Goal: Check status: Check status

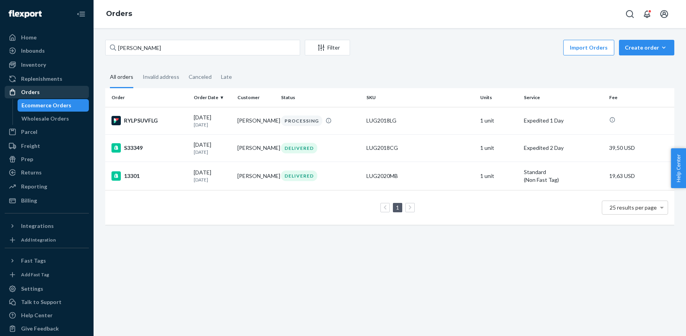
click at [32, 91] on div "Orders" at bounding box center [30, 92] width 19 height 8
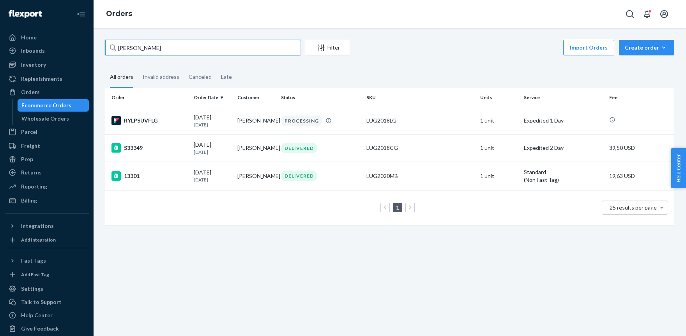
click at [144, 47] on input "[PERSON_NAME]" at bounding box center [202, 48] width 195 height 16
paste input "S32882"
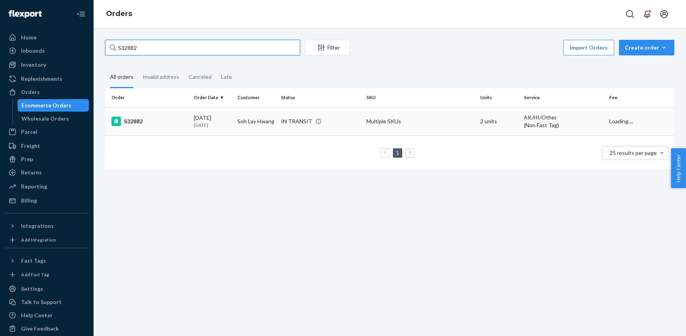
type input "S32882"
click at [381, 122] on td "Multiple SKUs" at bounding box center [420, 121] width 114 height 28
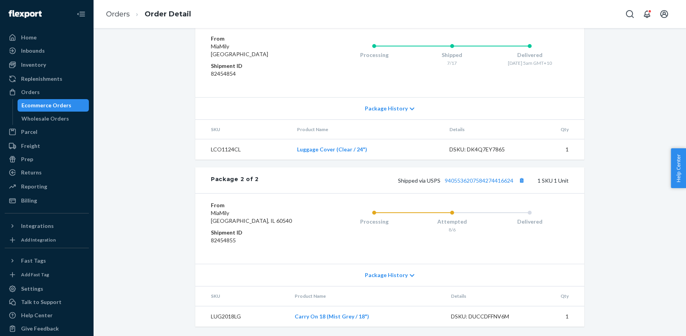
scroll to position [415, 0]
click at [466, 181] on link "9405536207584274416624" at bounding box center [479, 180] width 69 height 7
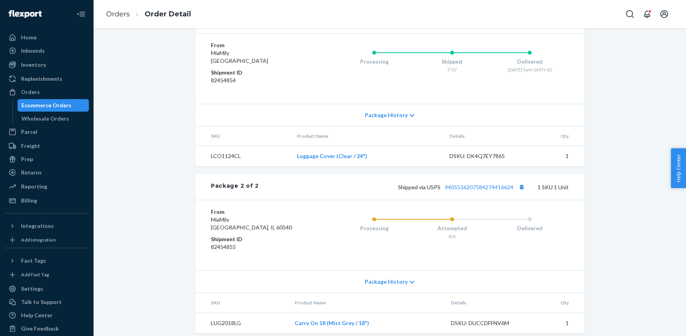
click at [461, 24] on link "9405536207584274416617" at bounding box center [479, 20] width 69 height 7
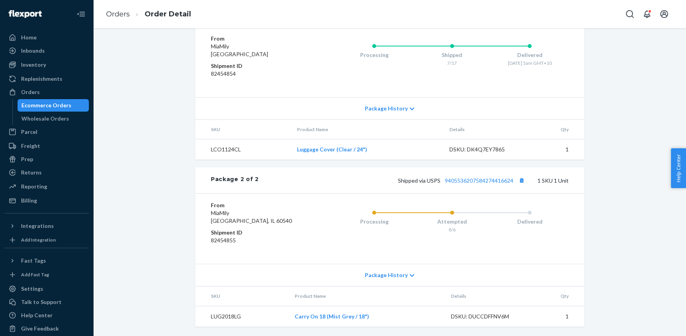
scroll to position [415, 0]
click at [225, 318] on td "LUG2018LG" at bounding box center [241, 316] width 93 height 21
copy td "LUG2018LG"
click at [474, 179] on link "9405536207584274416624" at bounding box center [479, 180] width 69 height 7
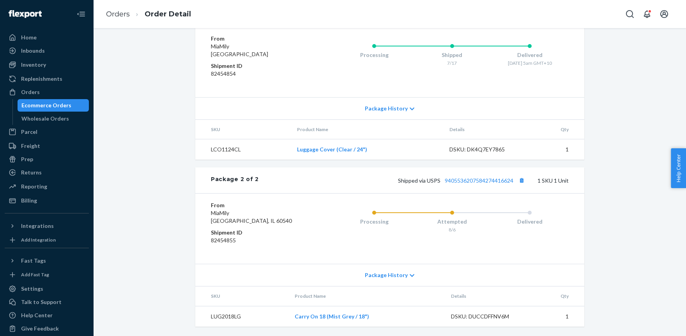
click at [383, 110] on span "Package History" at bounding box center [386, 109] width 43 height 8
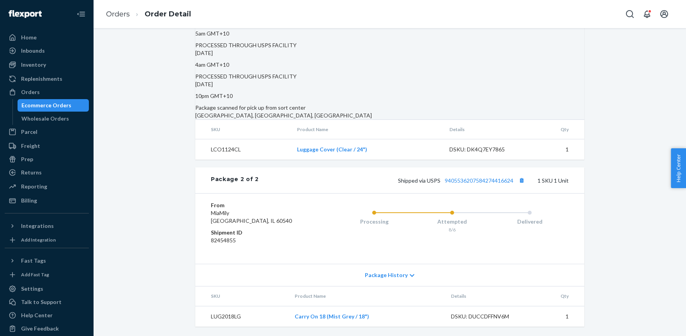
scroll to position [678, 0]
click at [388, 273] on span "Package History" at bounding box center [386, 275] width 43 height 8
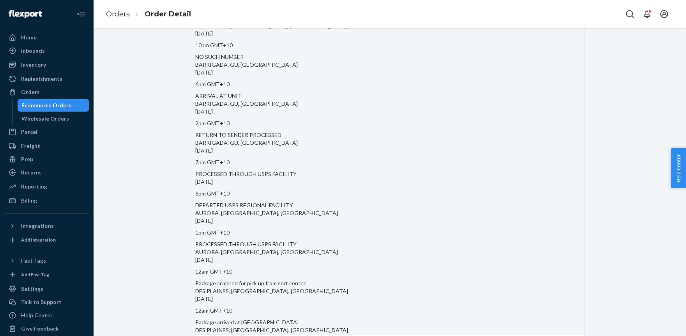
scroll to position [999, 0]
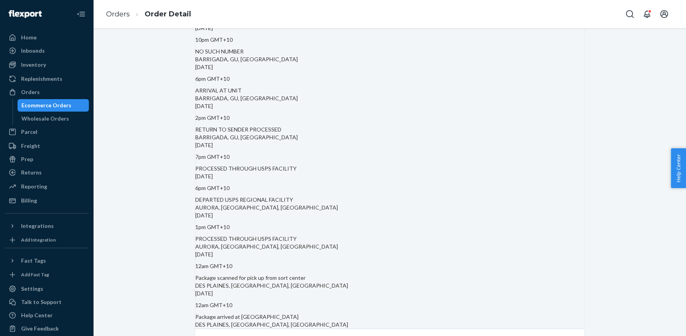
click at [278, 321] on div "DES PLAINES, [GEOGRAPHIC_DATA], [GEOGRAPHIC_DATA]" at bounding box center [389, 325] width 389 height 8
